Goal: Navigation & Orientation: Find specific page/section

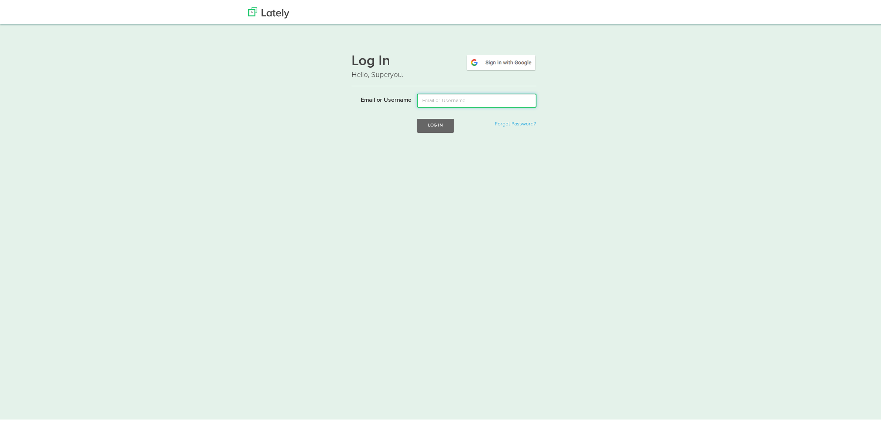
click at [434, 104] on input "Email or Username" at bounding box center [477, 99] width 120 height 14
type input "axel.debataille@clagence.com"
click at [435, 119] on button "Log In" at bounding box center [435, 124] width 37 height 14
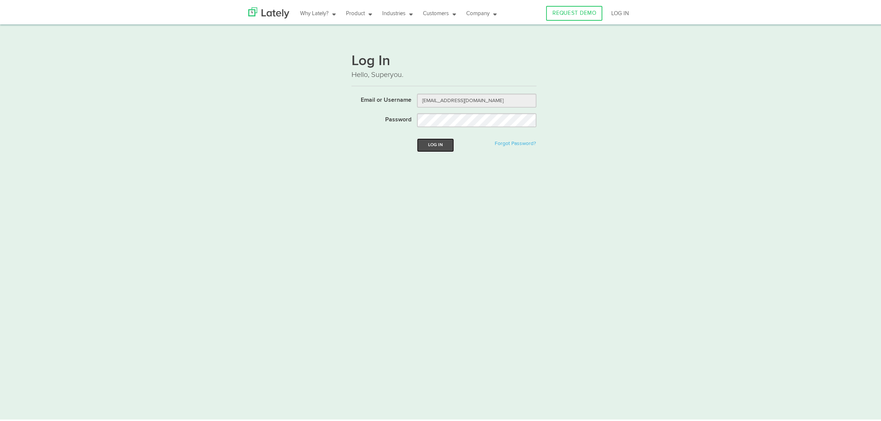
click at [429, 140] on button "Log In" at bounding box center [435, 144] width 37 height 14
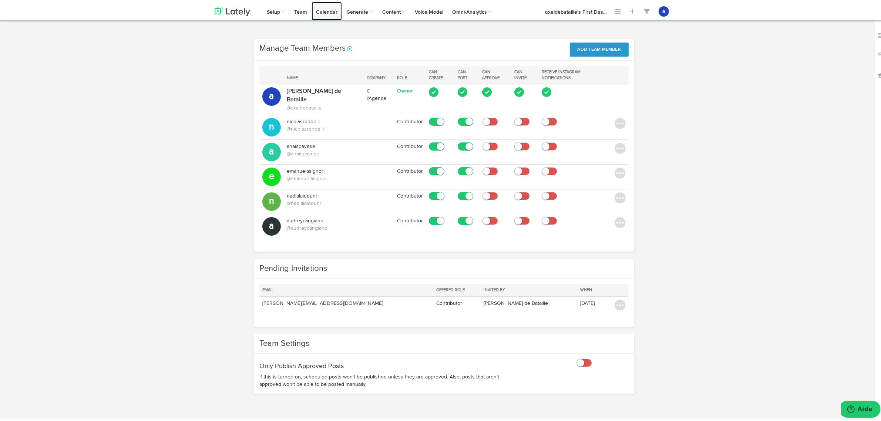
click at [318, 10] on link "Calendar" at bounding box center [327, 9] width 30 height 19
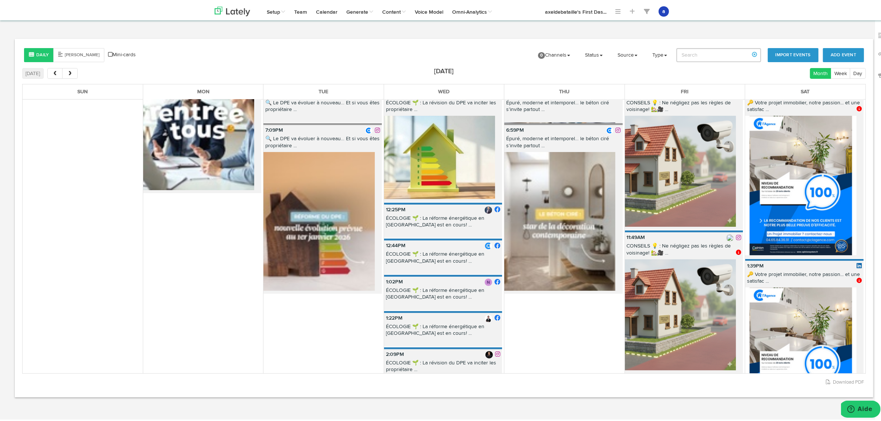
scroll to position [139, 0]
